Goal: Information Seeking & Learning: Learn about a topic

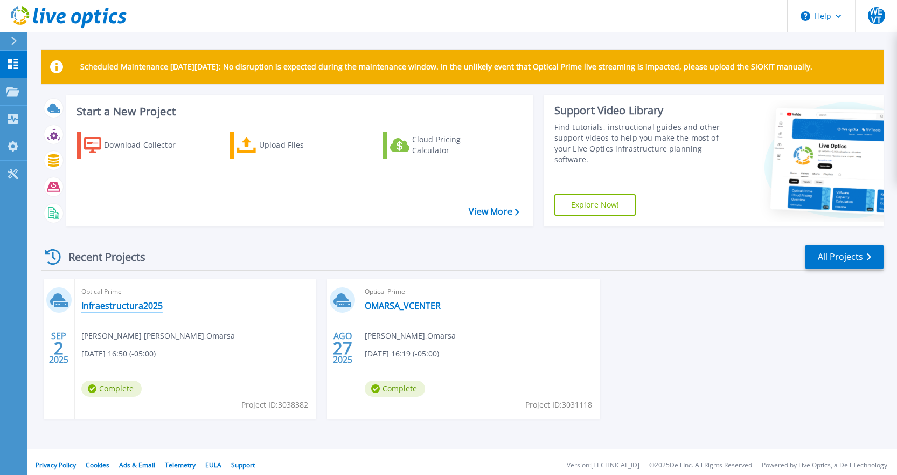
click at [132, 308] on link "Infraestructura2025" at bounding box center [121, 305] width 81 height 11
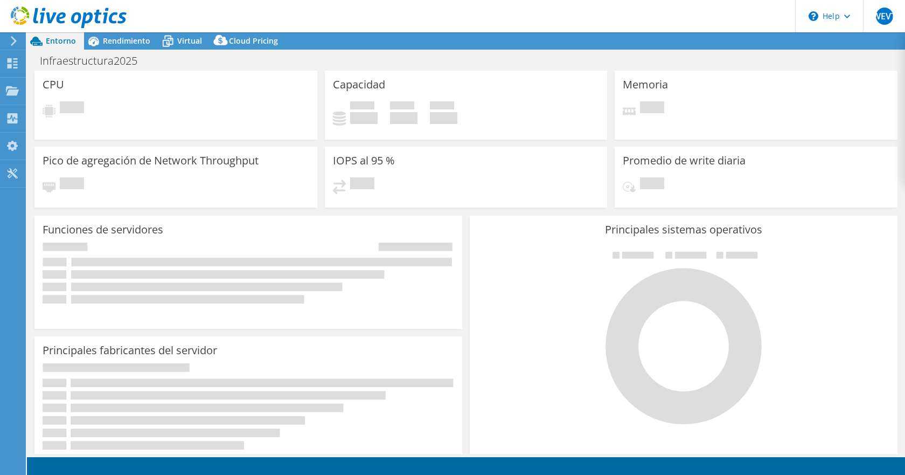
select select "SouthAmerica"
select select "USD"
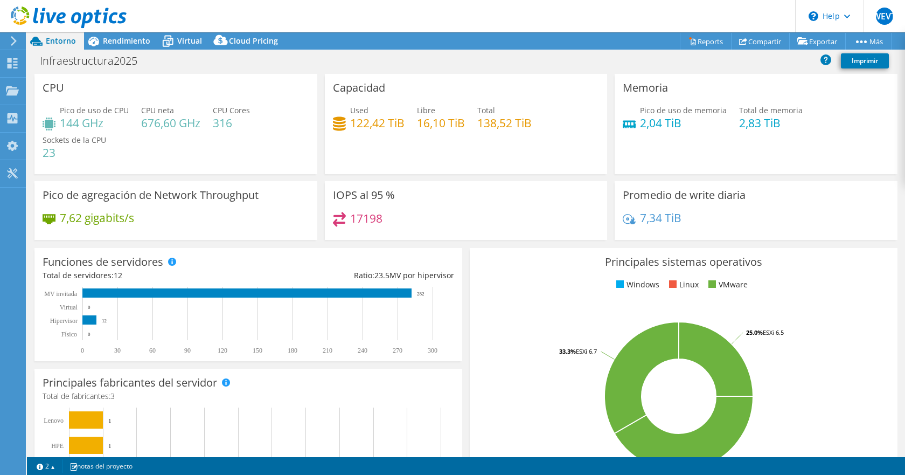
click at [664, 122] on h4 "2,04 TiB" at bounding box center [683, 123] width 87 height 12
click at [125, 45] on span "Rendimiento" at bounding box center [126, 41] width 47 height 10
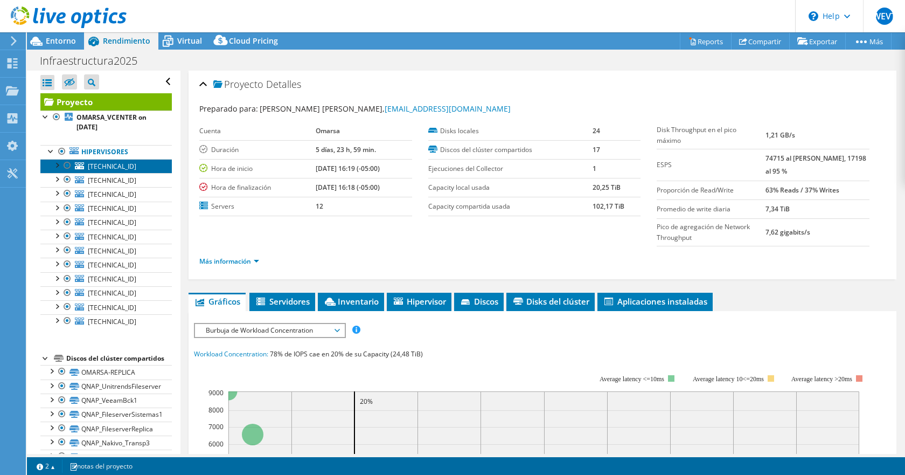
click at [103, 166] on span "[TECHNICAL_ID]" at bounding box center [112, 166] width 48 height 9
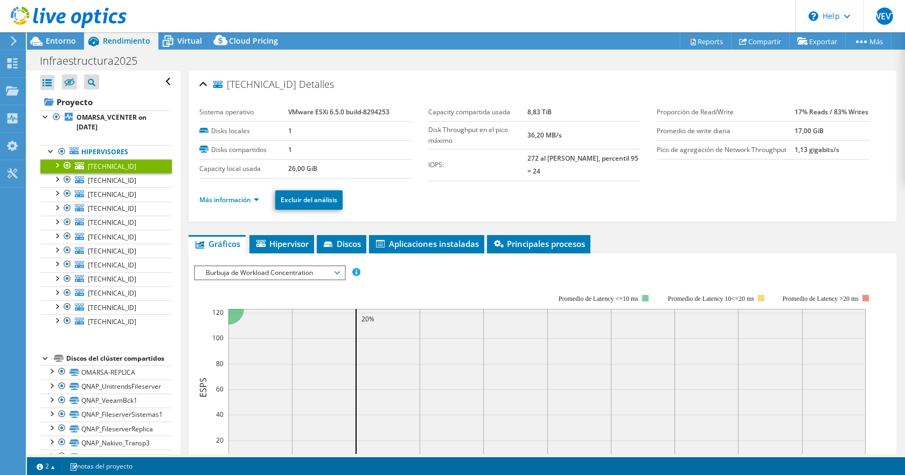
scroll to position [54, 0]
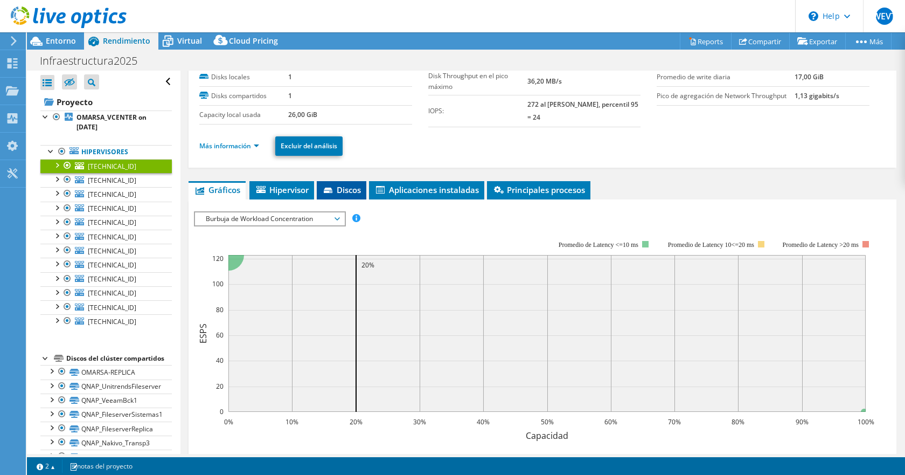
click at [345, 192] on span "Discos" at bounding box center [341, 189] width 39 height 11
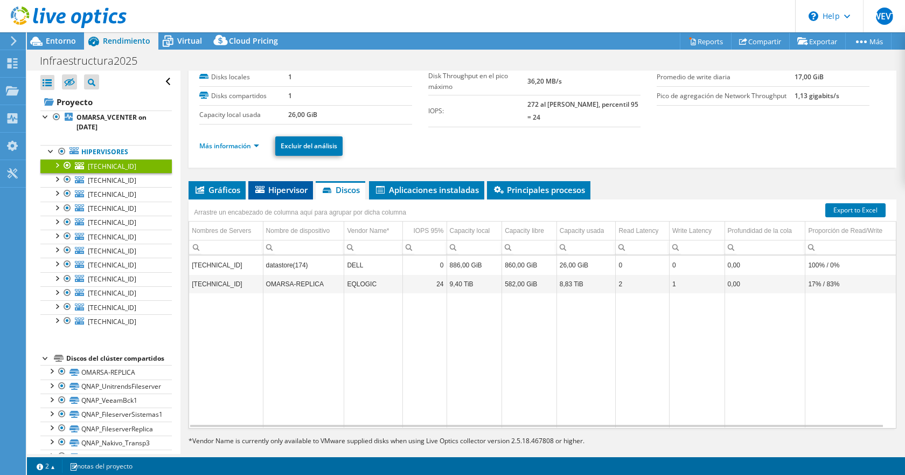
click at [290, 193] on span "Hipervisor" at bounding box center [281, 189] width 54 height 11
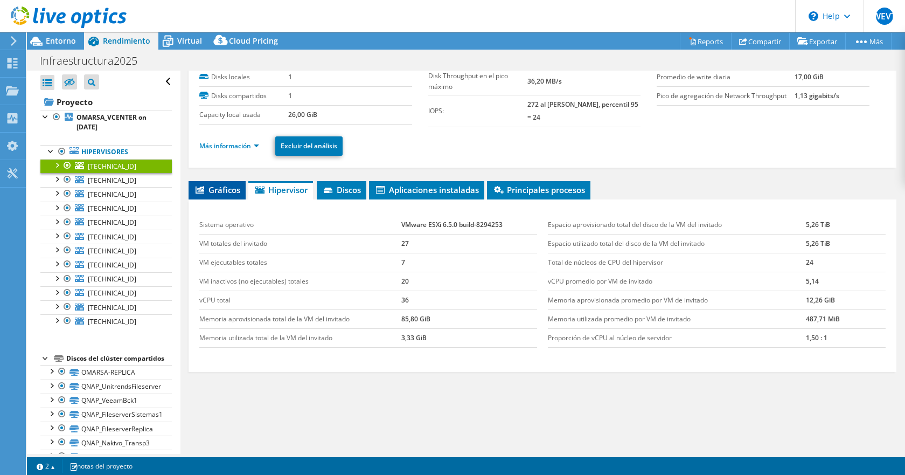
click at [214, 195] on li "Gráficos" at bounding box center [217, 190] width 57 height 18
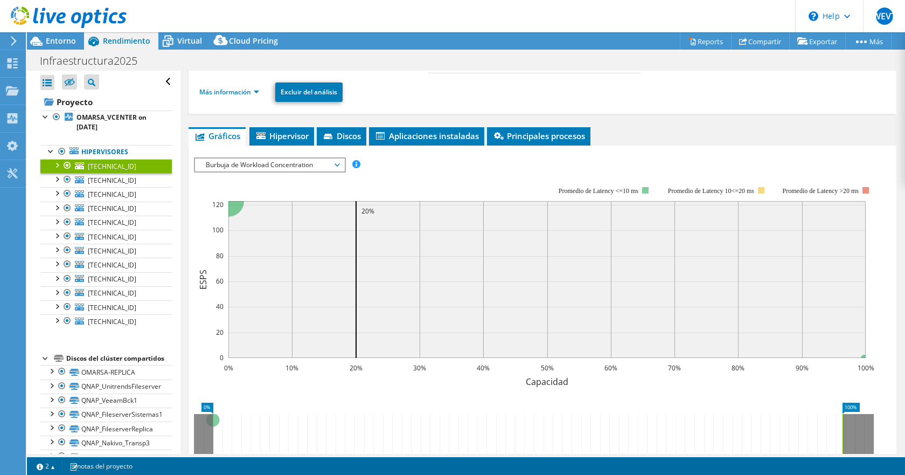
scroll to position [262, 0]
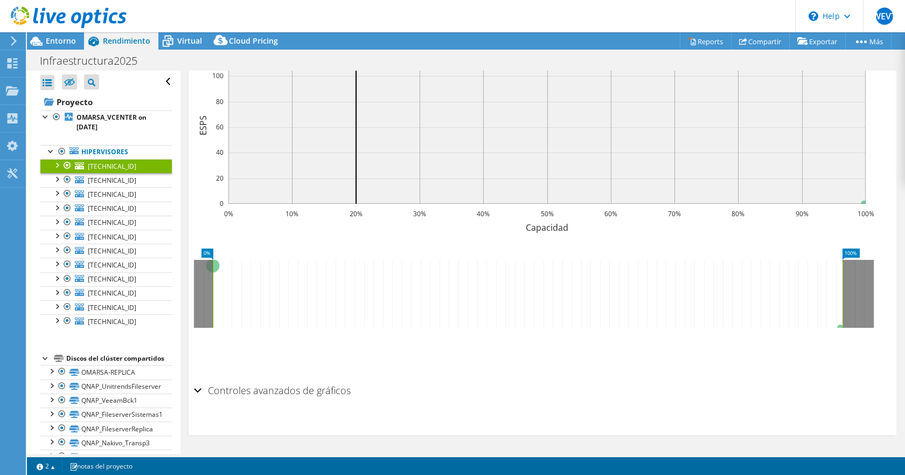
click at [194, 389] on div "Controles avanzados de gráficos" at bounding box center [542, 390] width 697 height 23
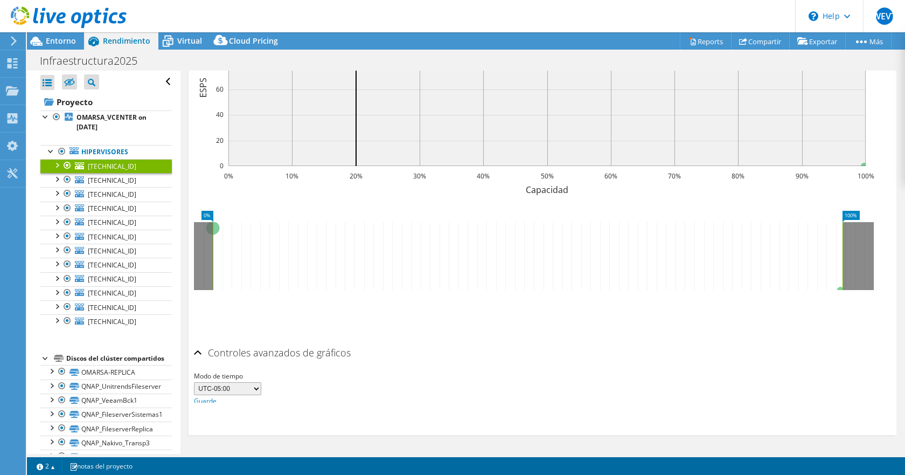
scroll to position [305, 0]
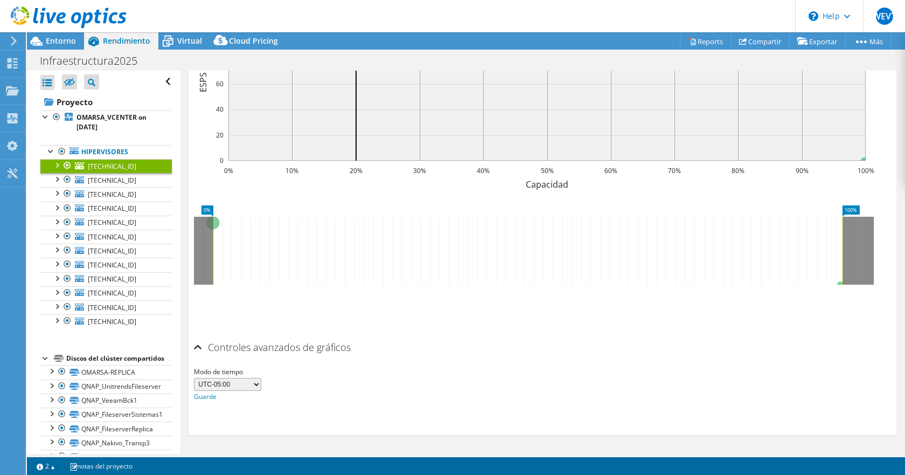
click at [246, 381] on select "UTC-12:00 UTC-11:00 UTC-10:00 UTC-09:30 UTC-09:00 UTC-08:00 UTC-07:00 UTC-06:00…" at bounding box center [227, 384] width 67 height 13
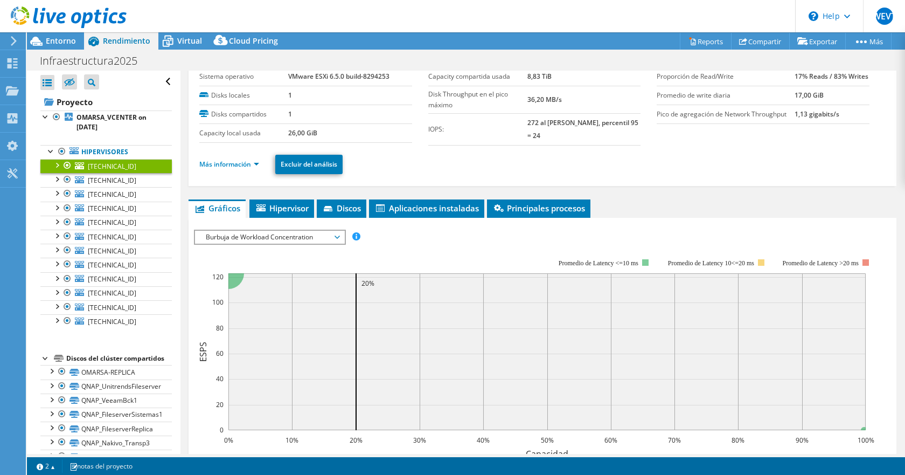
scroll to position [89, 0]
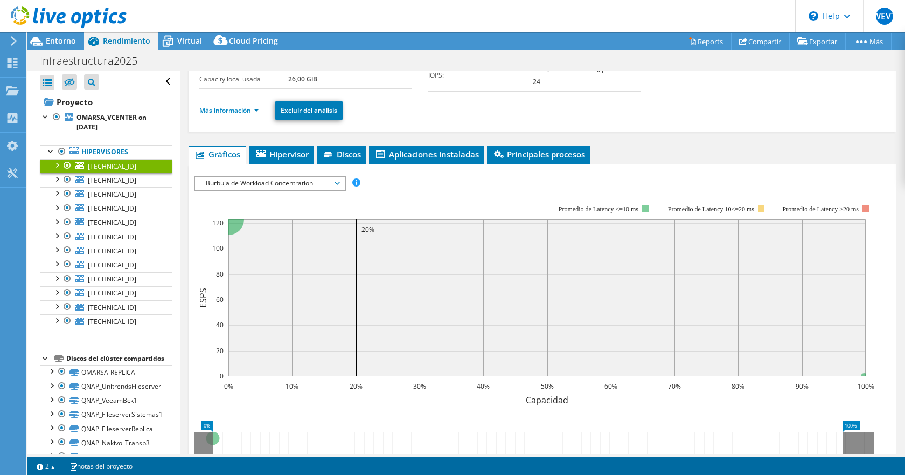
click at [56, 165] on div at bounding box center [56, 164] width 11 height 11
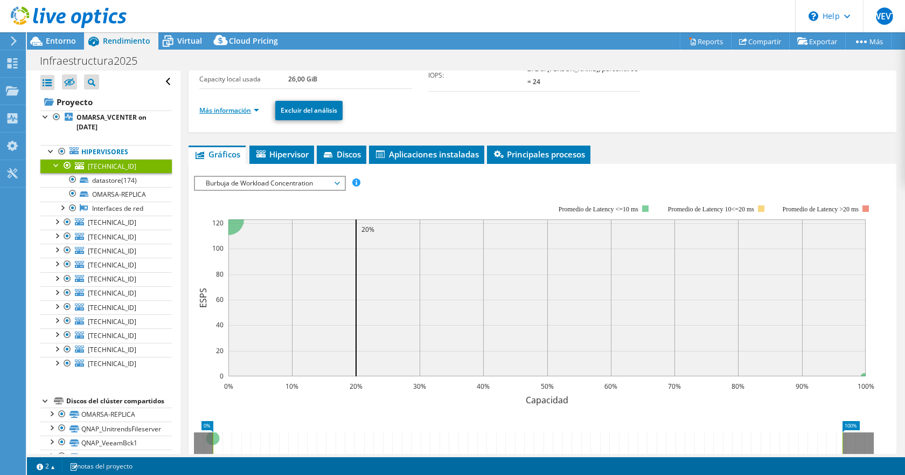
click at [254, 113] on link "Más información" at bounding box center [229, 110] width 60 height 9
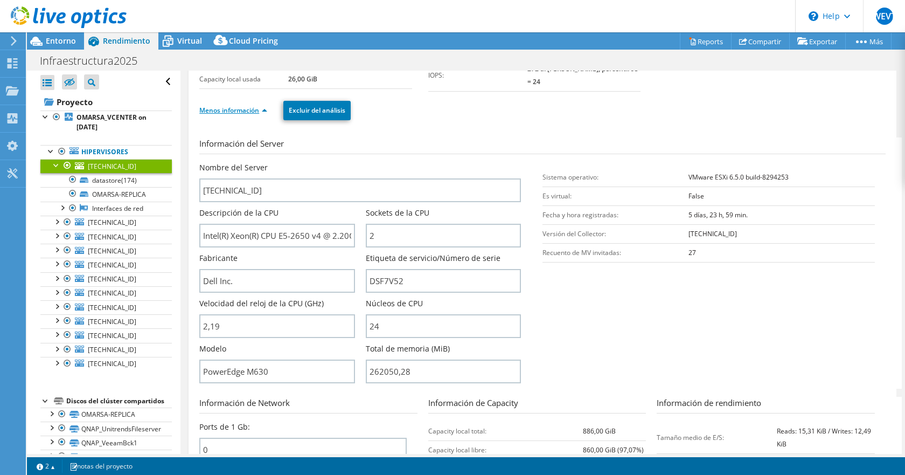
click at [254, 113] on link "Menos información" at bounding box center [233, 110] width 68 height 9
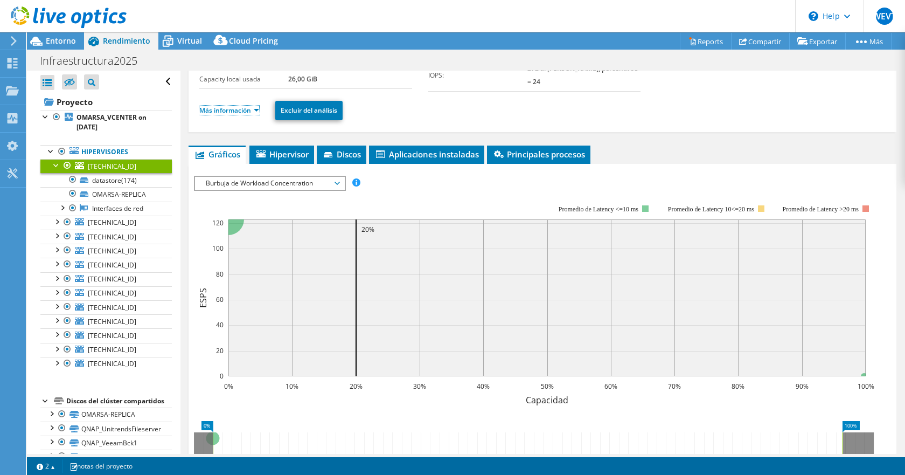
scroll to position [36, 0]
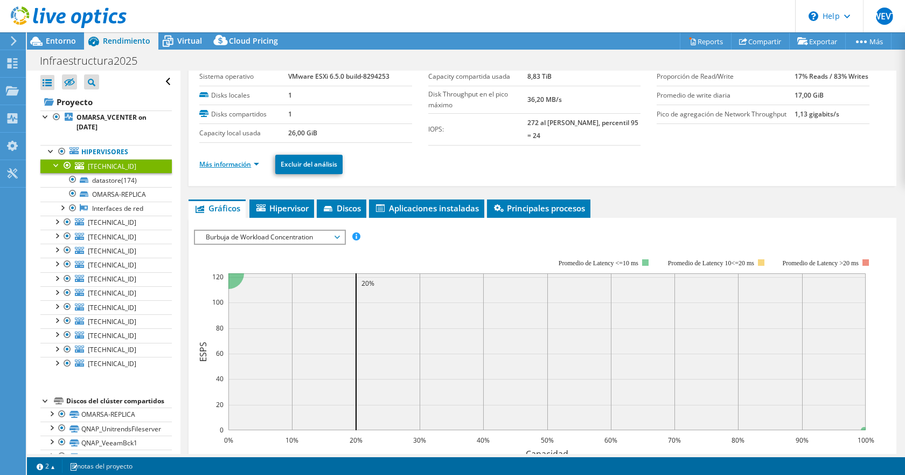
click at [240, 162] on link "Más información" at bounding box center [229, 163] width 60 height 9
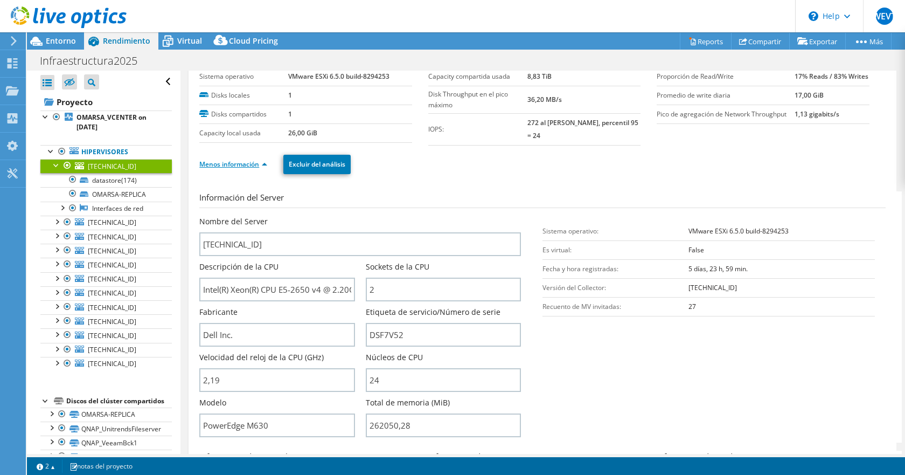
click at [240, 162] on link "Menos información" at bounding box center [233, 163] width 68 height 9
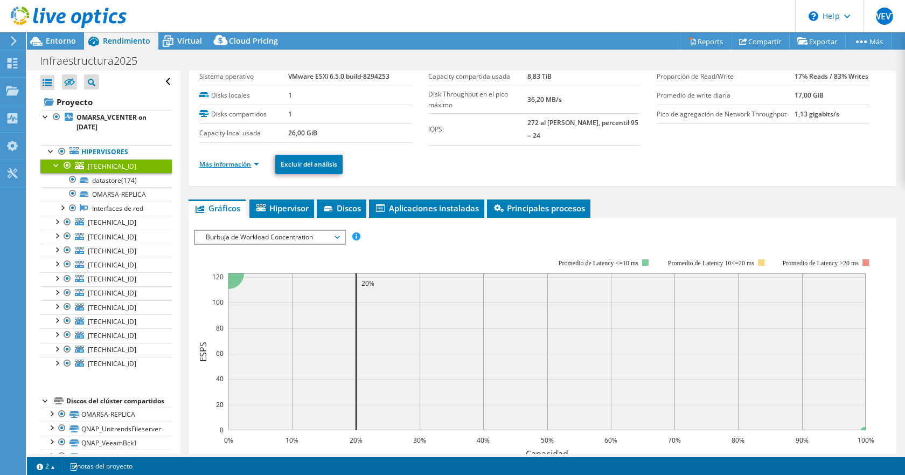
scroll to position [0, 0]
